Goal: Book appointment/travel/reservation

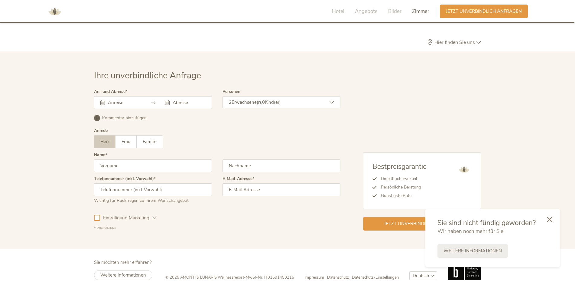
scroll to position [1855, 0]
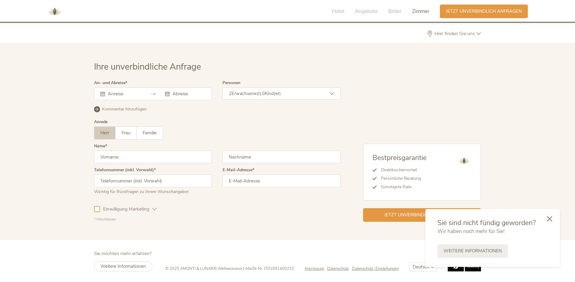
click at [524, 215] on icon at bounding box center [549, 218] width 5 height 5
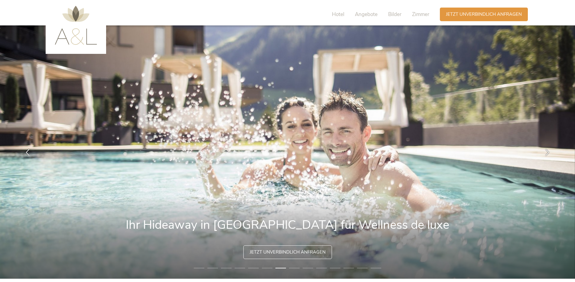
scroll to position [0, 0]
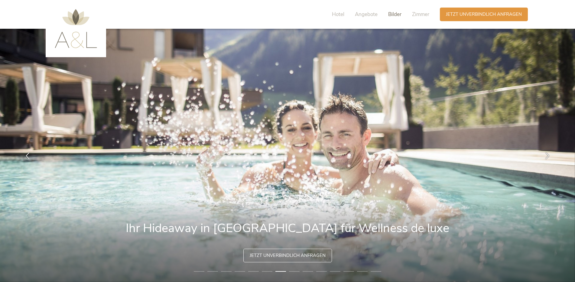
click at [395, 15] on span "Bilder" at bounding box center [394, 14] width 13 height 7
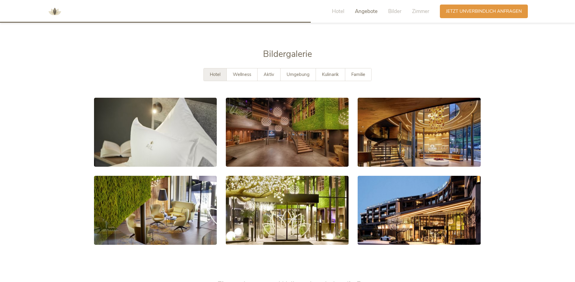
scroll to position [1145, 0]
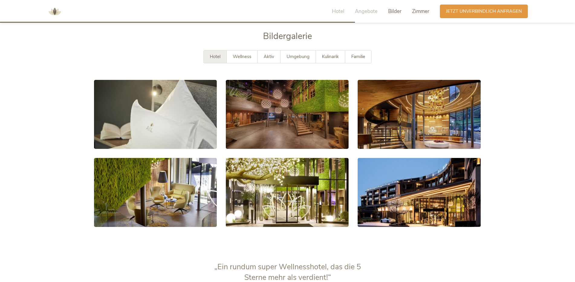
click at [420, 14] on span "Zimmer" at bounding box center [420, 11] width 17 height 7
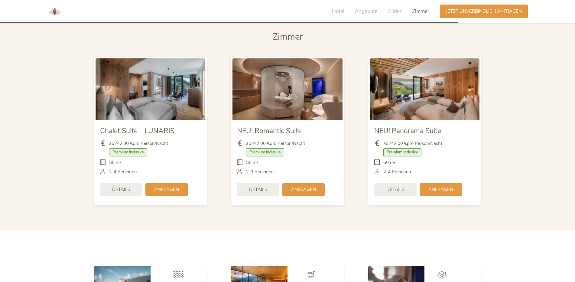
scroll to position [1476, 0]
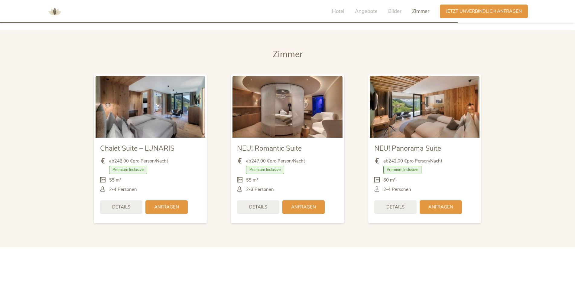
click at [142, 105] on img at bounding box center [151, 107] width 110 height 62
click at [170, 127] on img at bounding box center [151, 107] width 110 height 62
click at [279, 114] on img at bounding box center [287, 107] width 110 height 62
click at [122, 172] on span "Premium Inclusive" at bounding box center [128, 170] width 38 height 8
click at [123, 170] on span "Premium Inclusive" at bounding box center [128, 170] width 38 height 8
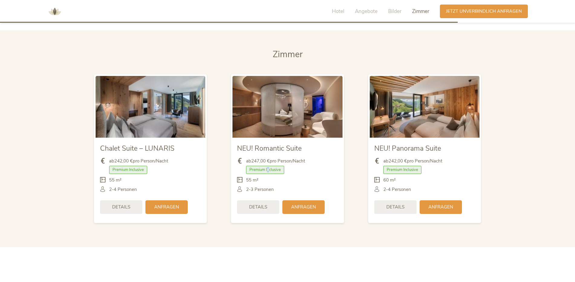
click at [268, 168] on span "Premium Inclusive" at bounding box center [265, 170] width 38 height 8
click at [260, 171] on span "Premium Inclusive" at bounding box center [265, 170] width 38 height 8
click at [430, 105] on img at bounding box center [425, 107] width 110 height 62
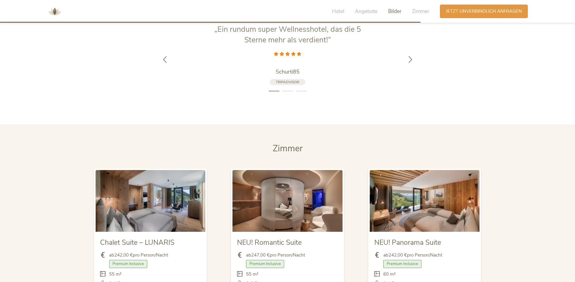
scroll to position [1355, 0]
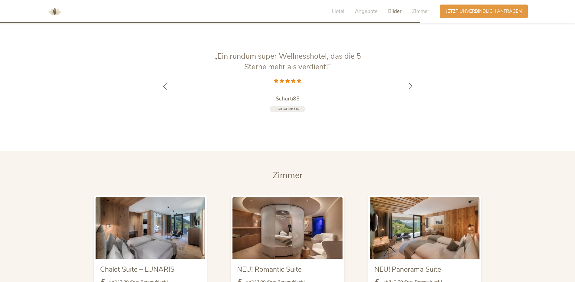
click at [413, 91] on div at bounding box center [410, 85] width 19 height 19
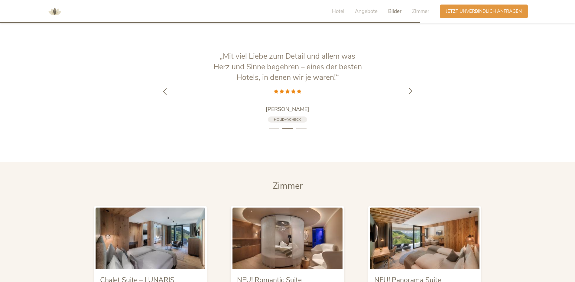
click at [413, 91] on icon at bounding box center [410, 90] width 7 height 7
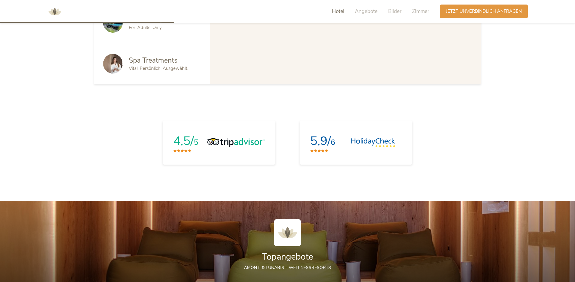
scroll to position [525, 0]
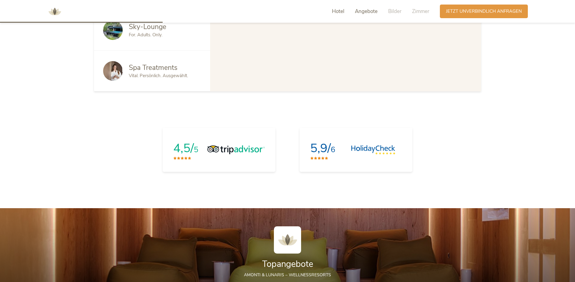
click at [368, 12] on span "Angebote" at bounding box center [366, 11] width 23 height 7
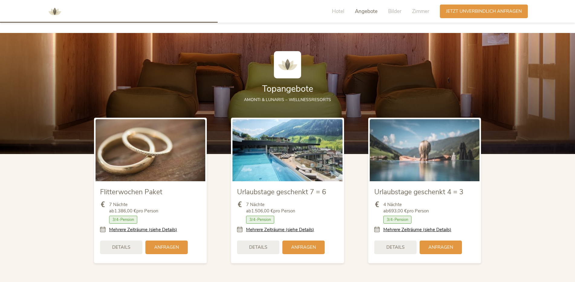
scroll to position [702, 0]
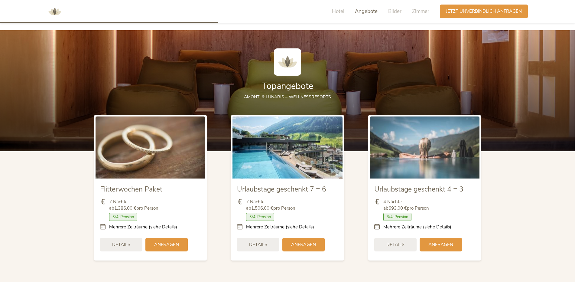
click at [291, 168] on img at bounding box center [287, 147] width 110 height 62
click at [267, 215] on link "Mehrere Zeiträume (siehe Details)" at bounding box center [280, 227] width 68 height 6
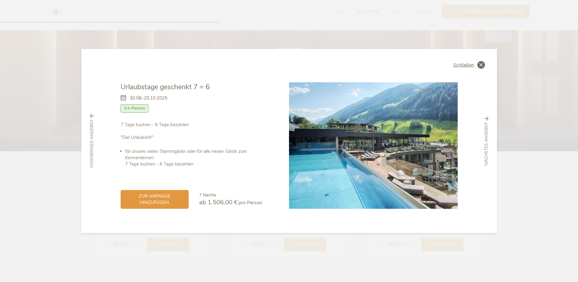
click at [481, 64] on icon at bounding box center [481, 65] width 8 height 8
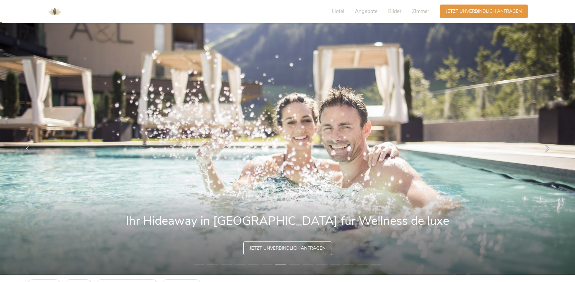
scroll to position [0, 0]
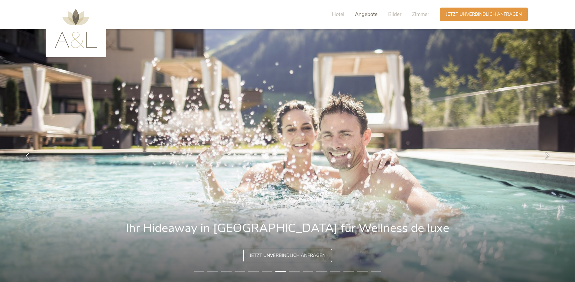
click at [369, 13] on span "Angebote" at bounding box center [366, 14] width 23 height 7
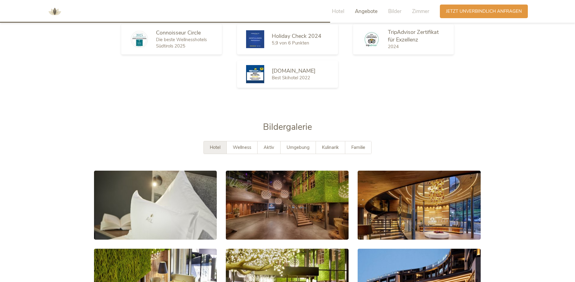
scroll to position [1065, 0]
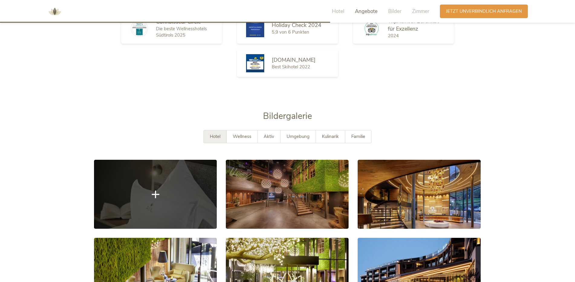
click at [176, 204] on link at bounding box center [155, 194] width 123 height 69
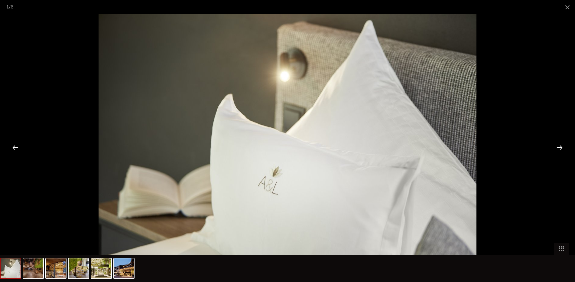
click at [524, 148] on div at bounding box center [559, 147] width 19 height 19
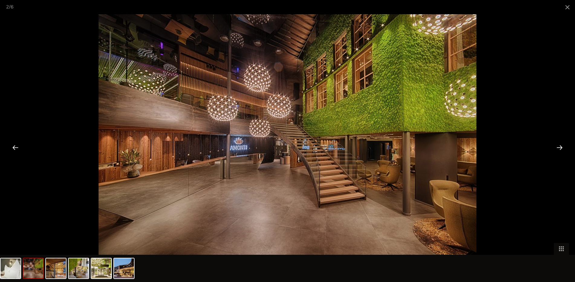
click at [524, 148] on div at bounding box center [559, 147] width 19 height 19
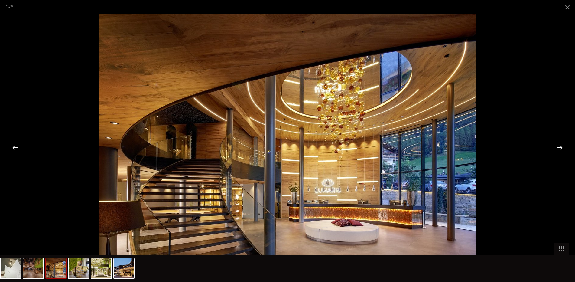
click at [524, 148] on div at bounding box center [559, 147] width 19 height 19
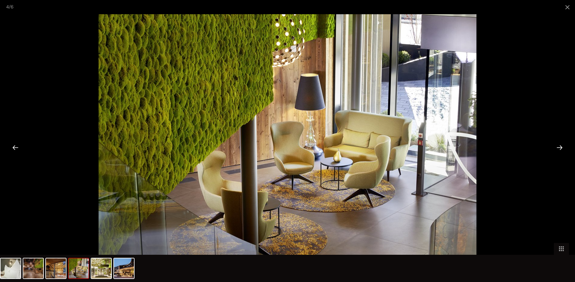
click at [524, 148] on div at bounding box center [559, 147] width 19 height 19
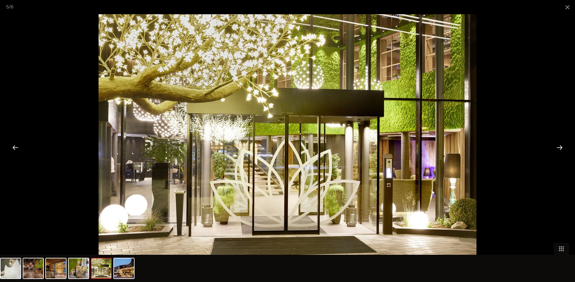
click at [524, 148] on div at bounding box center [559, 147] width 19 height 19
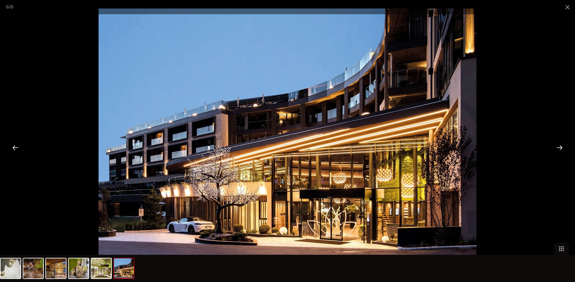
click at [524, 148] on div at bounding box center [559, 147] width 19 height 19
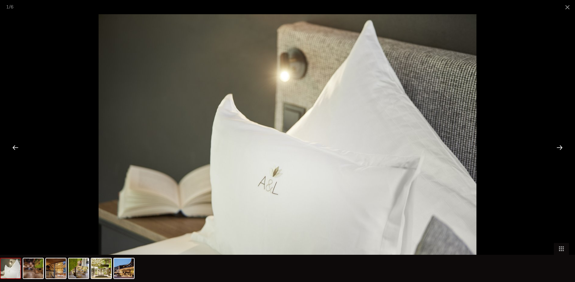
click at [524, 148] on div at bounding box center [559, 147] width 19 height 19
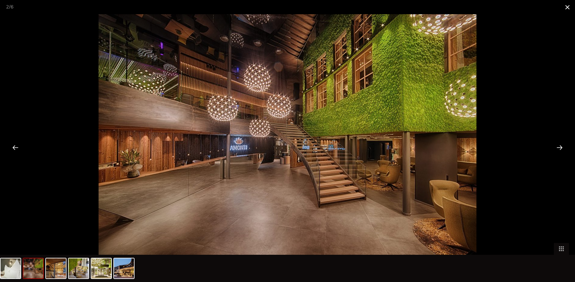
click at [524, 8] on span at bounding box center [567, 7] width 15 height 14
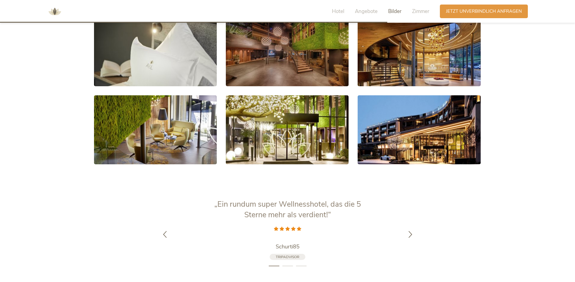
scroll to position [1277, 0]
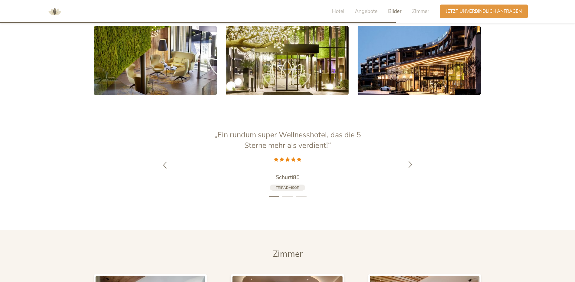
click at [407, 167] on icon at bounding box center [410, 164] width 7 height 7
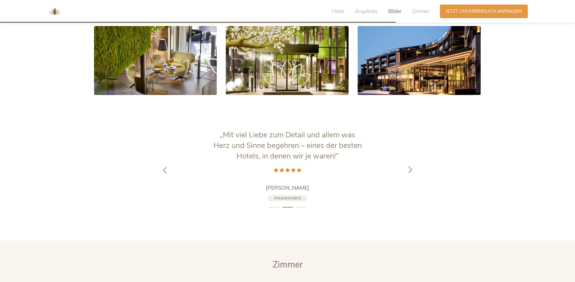
click at [407, 167] on icon at bounding box center [410, 169] width 7 height 7
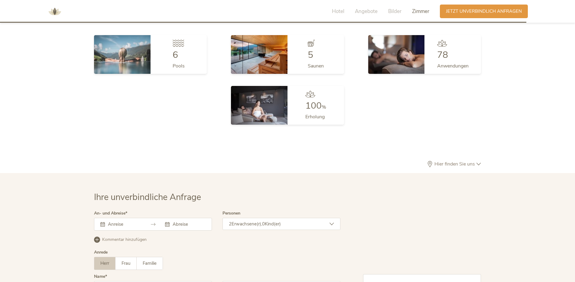
scroll to position [1730, 0]
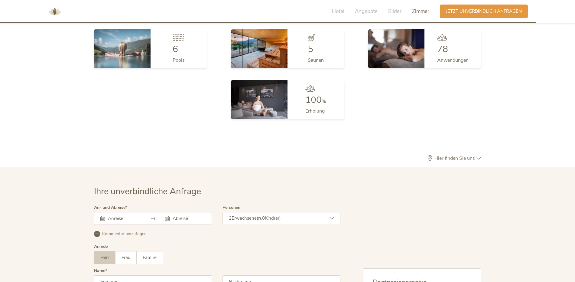
click at [473, 158] on span "Hier finden Sie uns" at bounding box center [455, 158] width 44 height 5
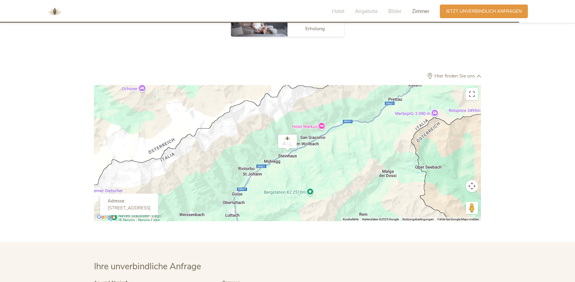
scroll to position [1821, 0]
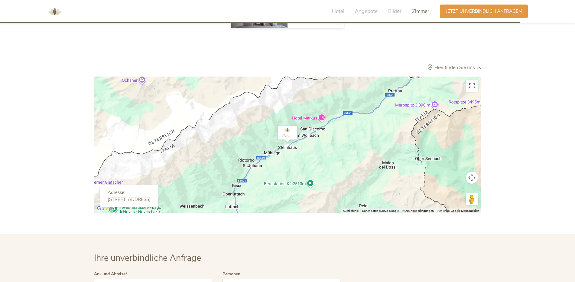
click at [289, 132] on img "AMONTI & LUNARIS Wellnessresort" at bounding box center [287, 133] width 24 height 21
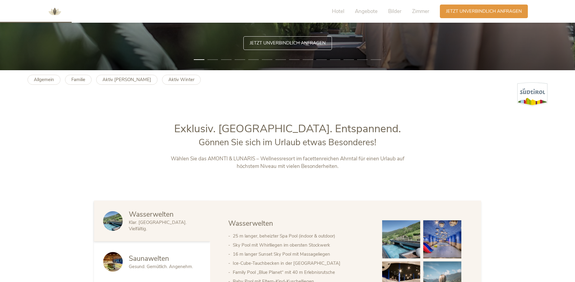
click at [307, 40] on span "Jetzt unverbindlich anfragen" at bounding box center [288, 43] width 76 height 6
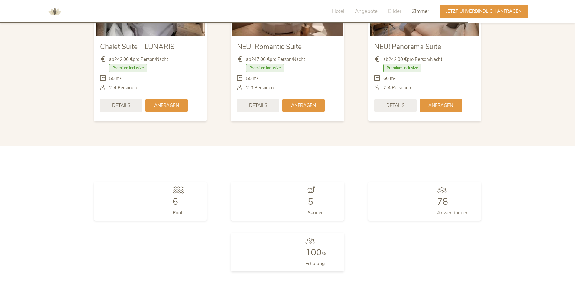
scroll to position [1855, 0]
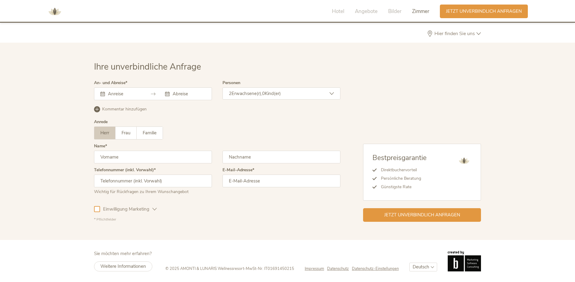
click at [154, 93] on icon at bounding box center [153, 94] width 5 height 5
click at [107, 95] on input "text" at bounding box center [123, 94] width 34 height 6
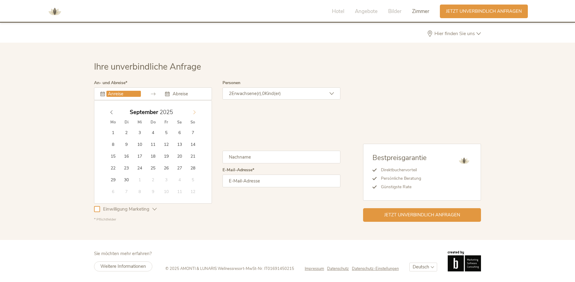
click at [193, 110] on icon at bounding box center [194, 112] width 4 height 4
type input "28.12.2025"
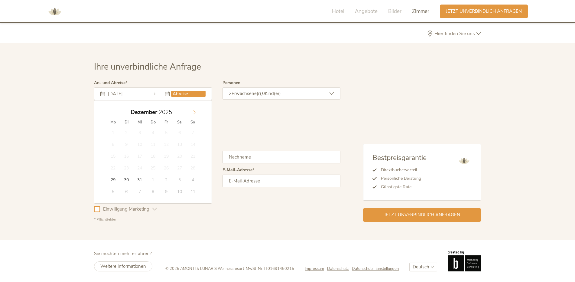
type input "2026"
click at [194, 110] on icon at bounding box center [194, 112] width 4 height 4
type input "02.01.2026"
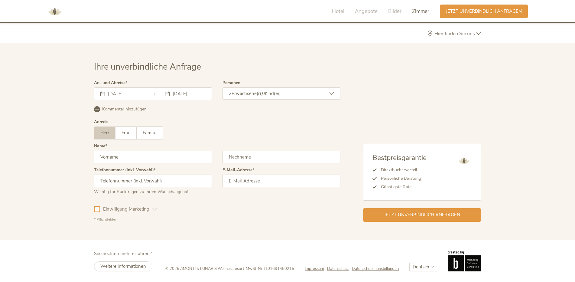
click at [337, 92] on div "2 Erwachsene(r), 0 Kind(er)" at bounding box center [281, 93] width 118 height 12
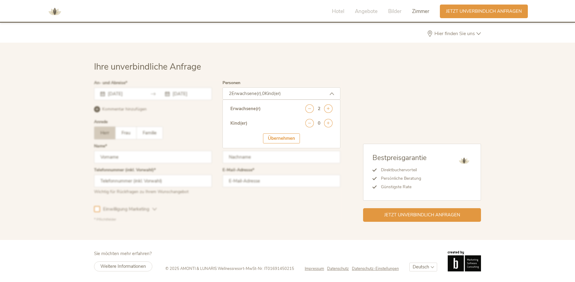
click at [335, 93] on div "2 Erwachsene(r), 0 Kind(er)" at bounding box center [281, 93] width 118 height 12
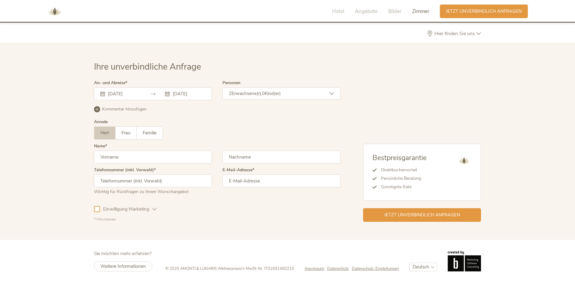
click at [110, 159] on input "text" at bounding box center [153, 157] width 118 height 13
type input "Giuseppe"
type input "Francescone"
type input "+41793568000"
type input "info@francescone.ch"
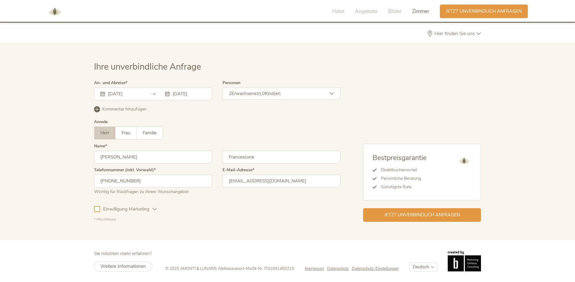
click at [99, 208] on div at bounding box center [97, 209] width 6 height 6
click at [397, 212] on span "Jetzt unverbindlich anfragen" at bounding box center [422, 214] width 76 height 6
